Goal: Find specific page/section

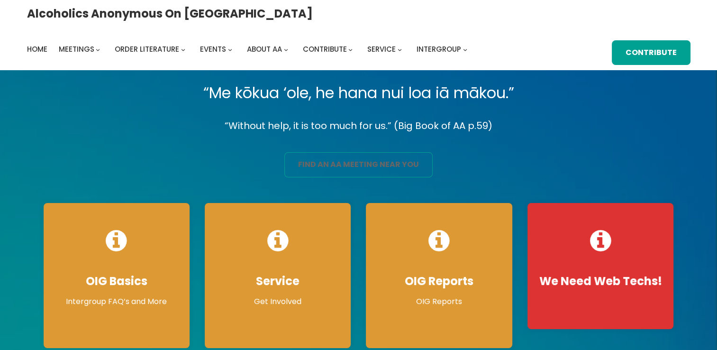
click at [338, 160] on link "find an aa meeting near you" at bounding box center [358, 164] width 148 height 25
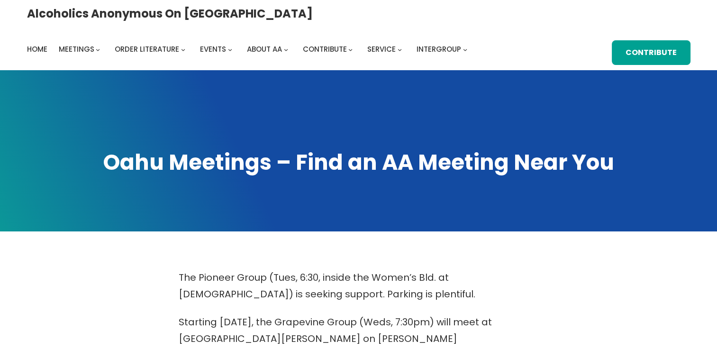
scroll to position [306, 0]
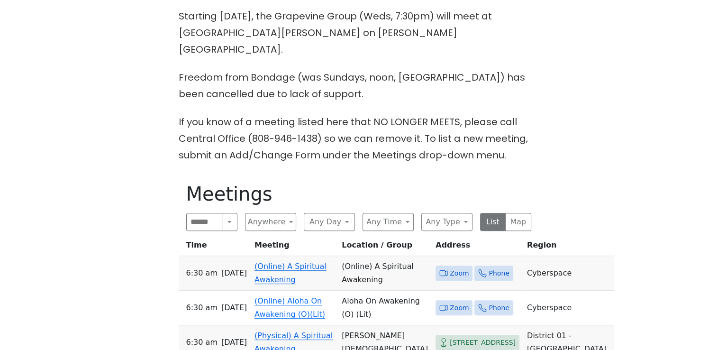
click at [450, 267] on span "Zoom" at bounding box center [459, 273] width 19 height 12
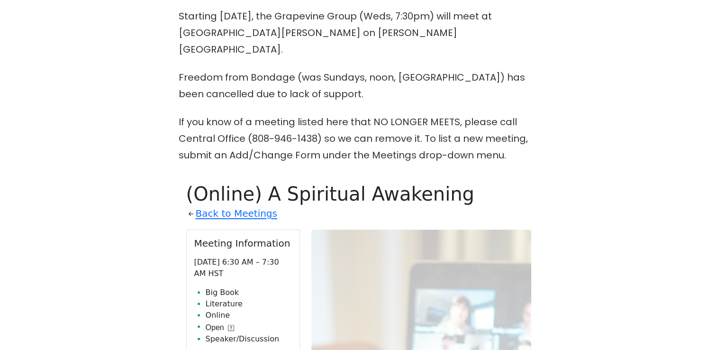
scroll to position [464, 0]
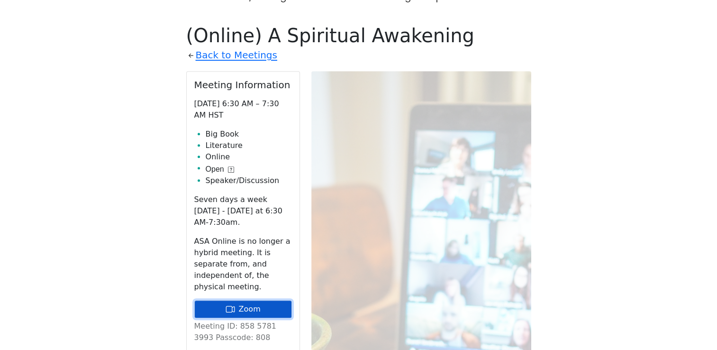
click at [281, 300] on link "Zoom" at bounding box center [243, 309] width 98 height 18
